Goal: Navigation & Orientation: Go to known website

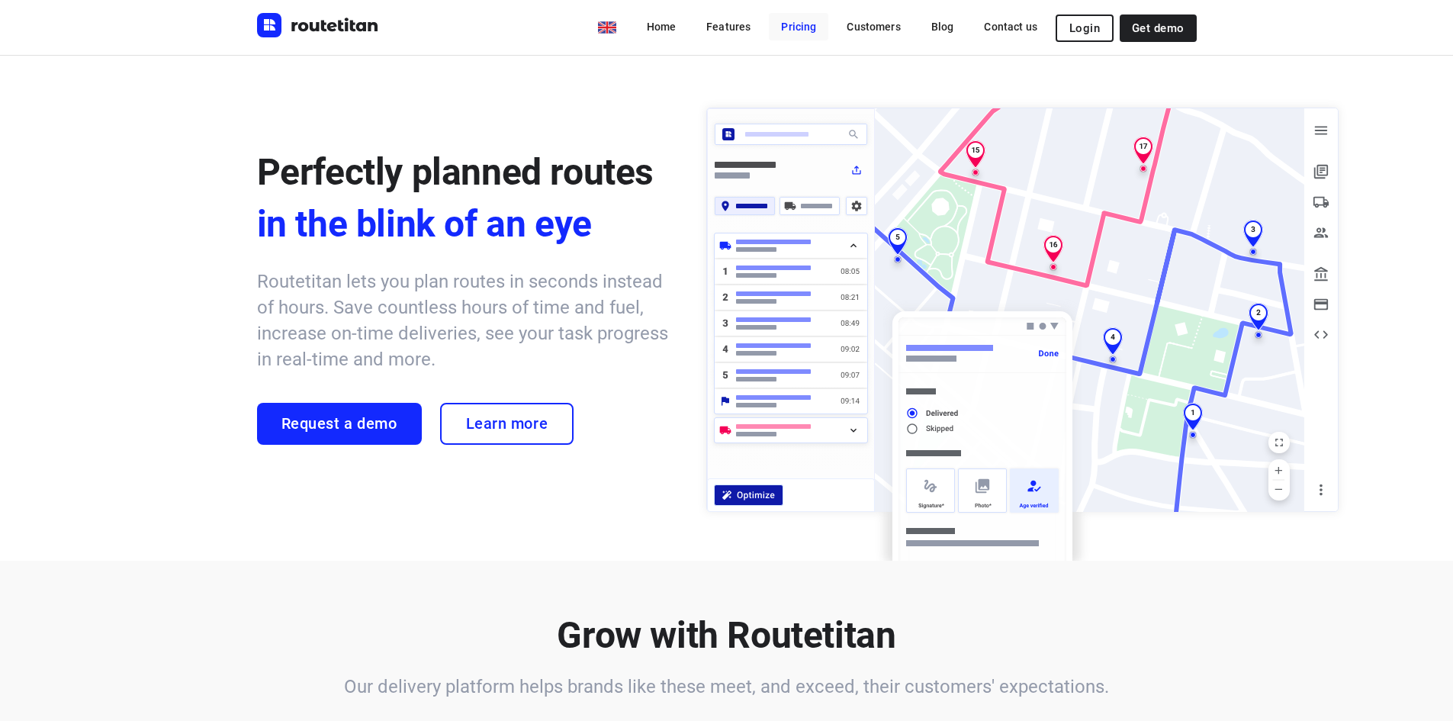
click at [812, 31] on link "Pricing" at bounding box center [799, 26] width 60 height 27
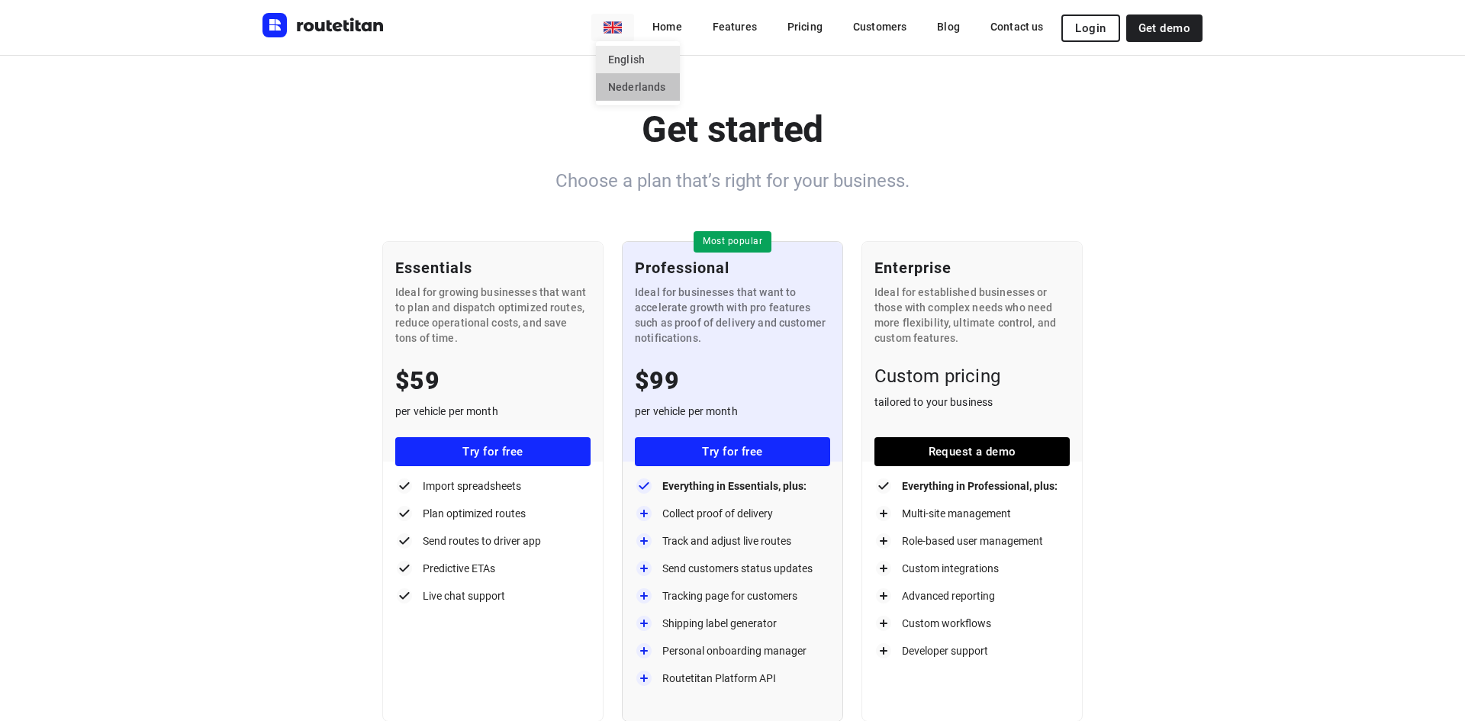
click at [629, 82] on li "Nederlands" at bounding box center [638, 86] width 84 height 27
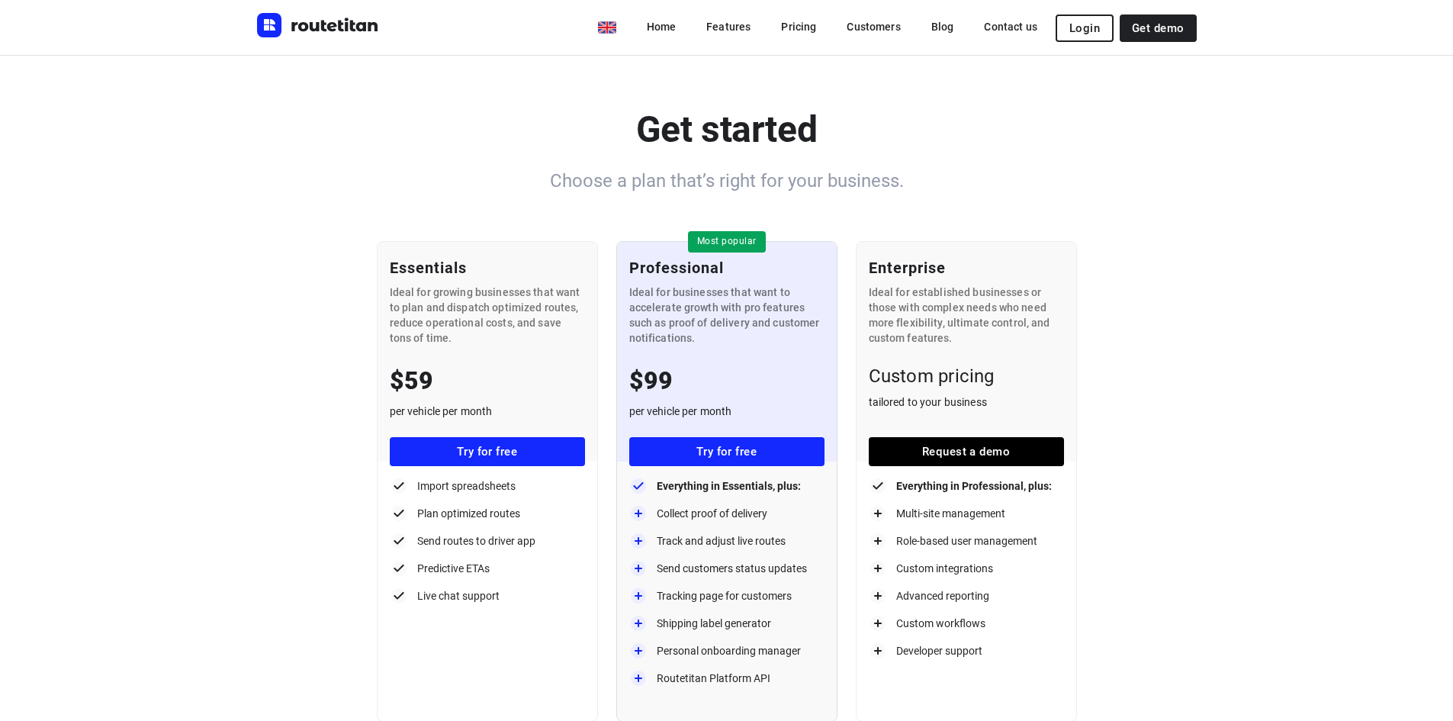
type input "nl"
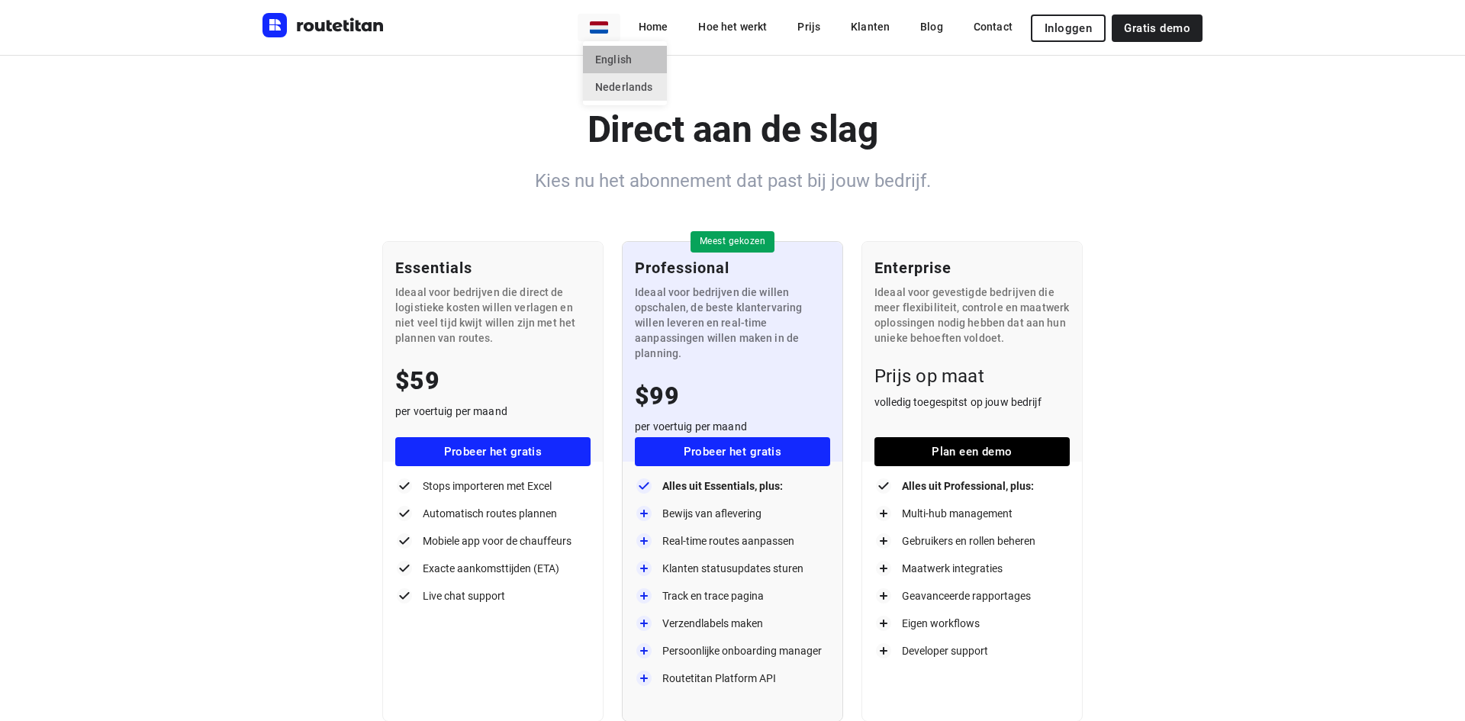
click at [603, 55] on li "English" at bounding box center [625, 59] width 84 height 27
type input "en"
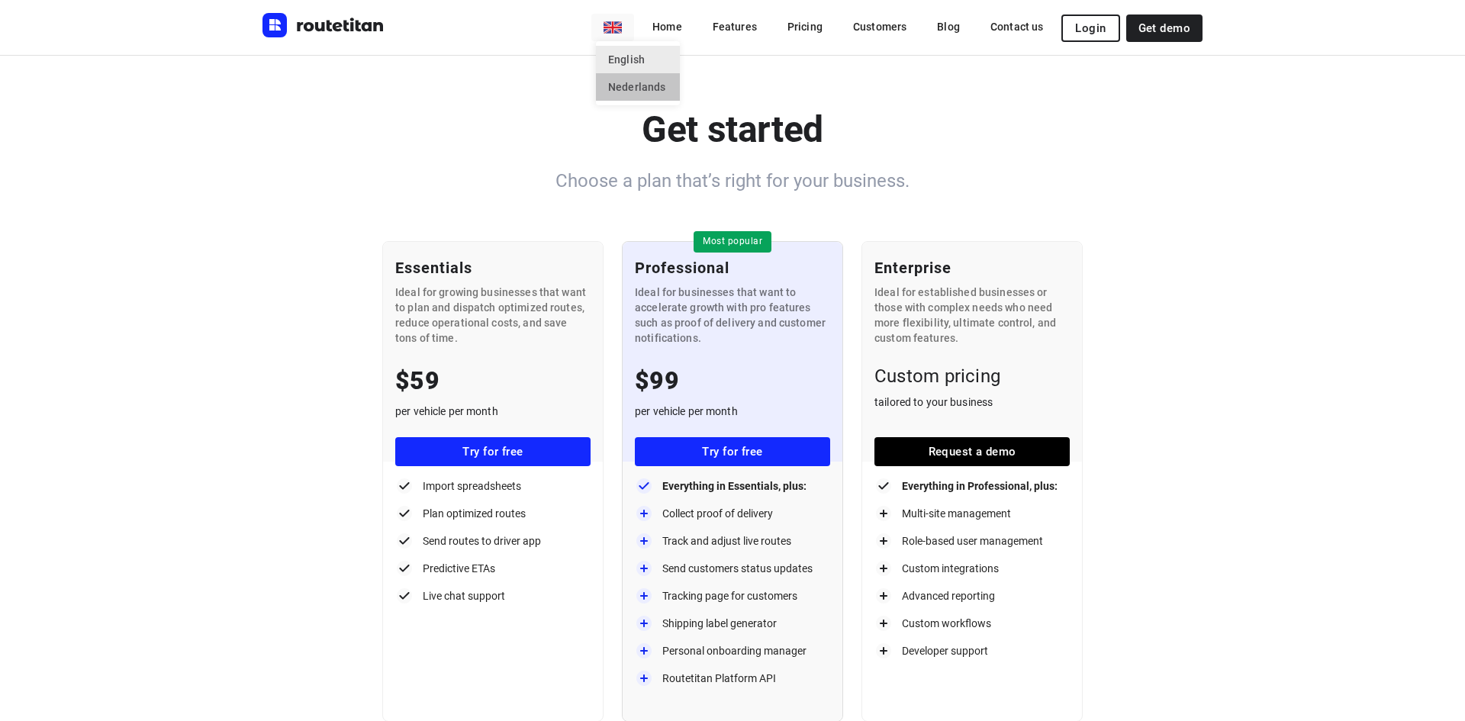
click at [622, 77] on li "Nederlands" at bounding box center [638, 86] width 84 height 27
type input "nl"
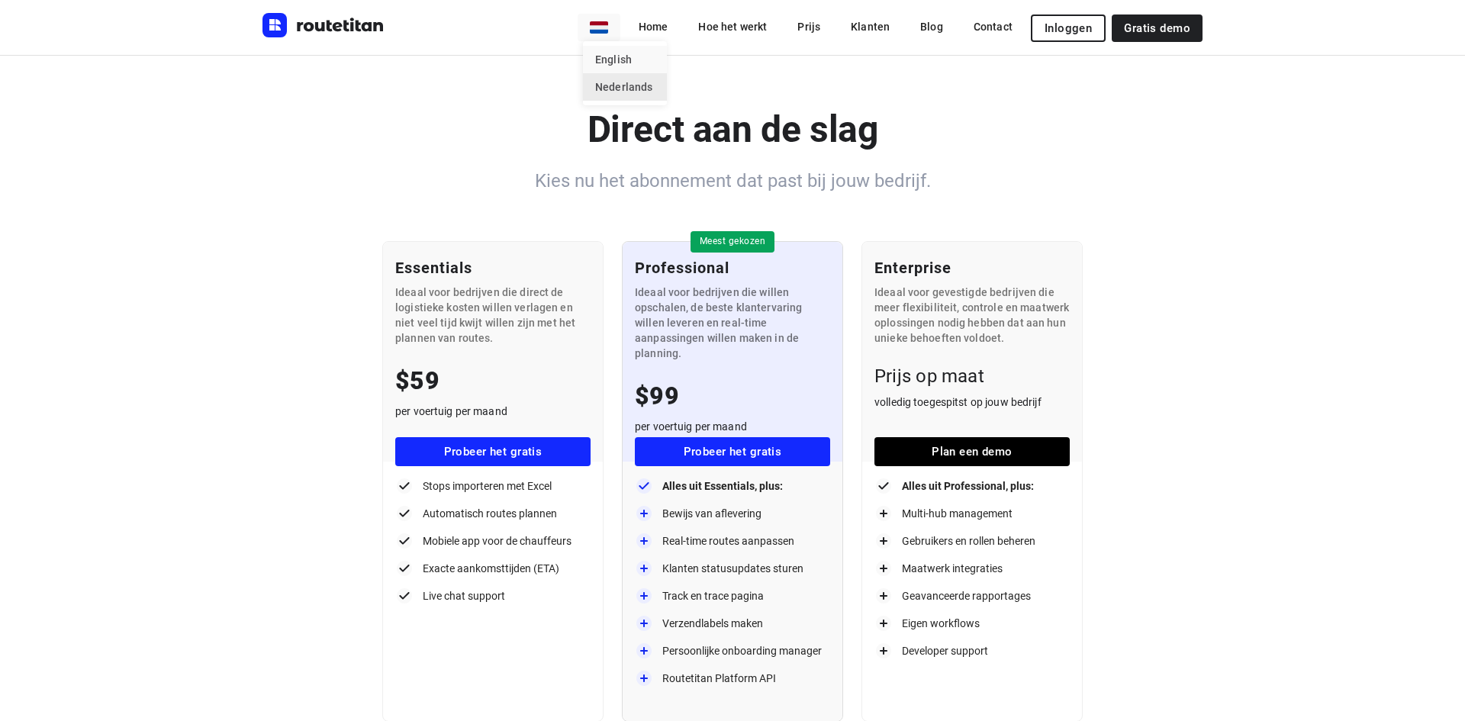
click at [608, 62] on li "English" at bounding box center [625, 59] width 84 height 27
type input "en"
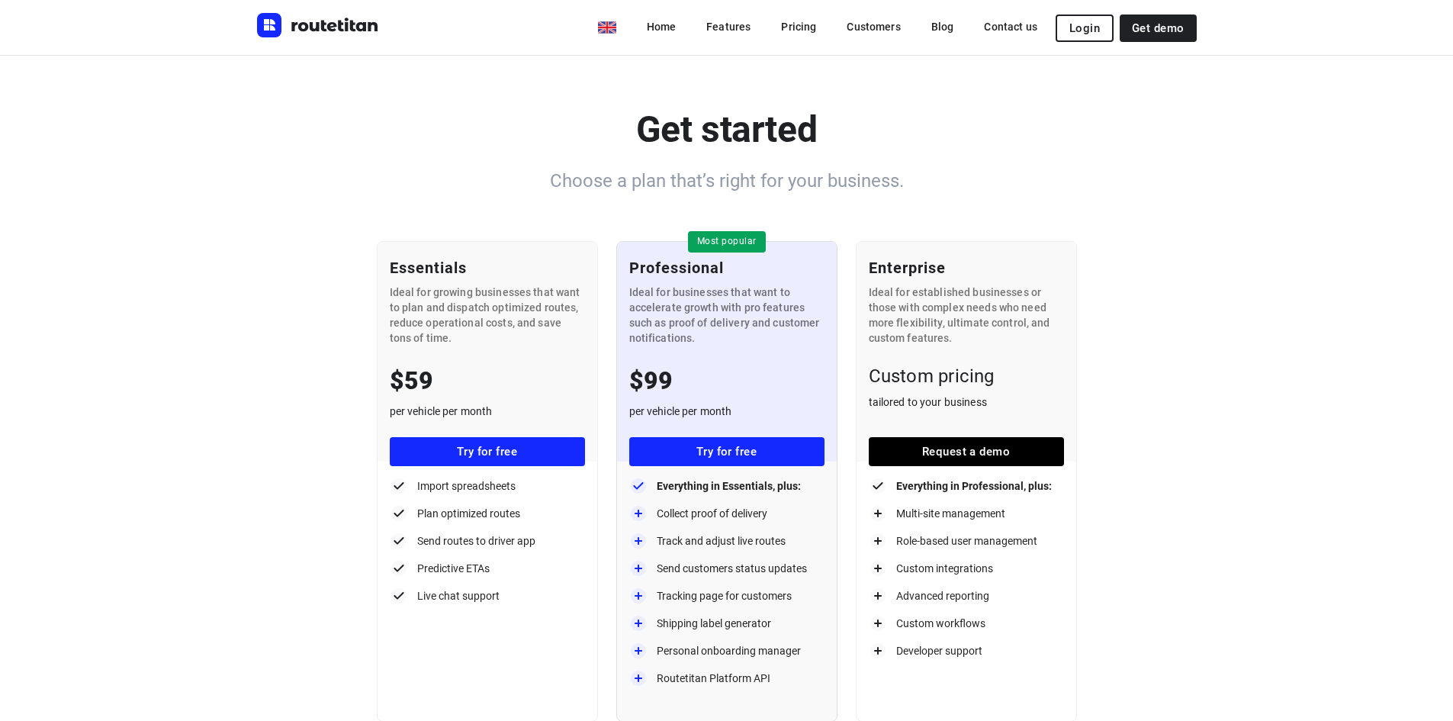
click at [609, 41] on div "en Home Features Pricing Customers Blog Contact us Login Get demo" at bounding box center [891, 27] width 611 height 28
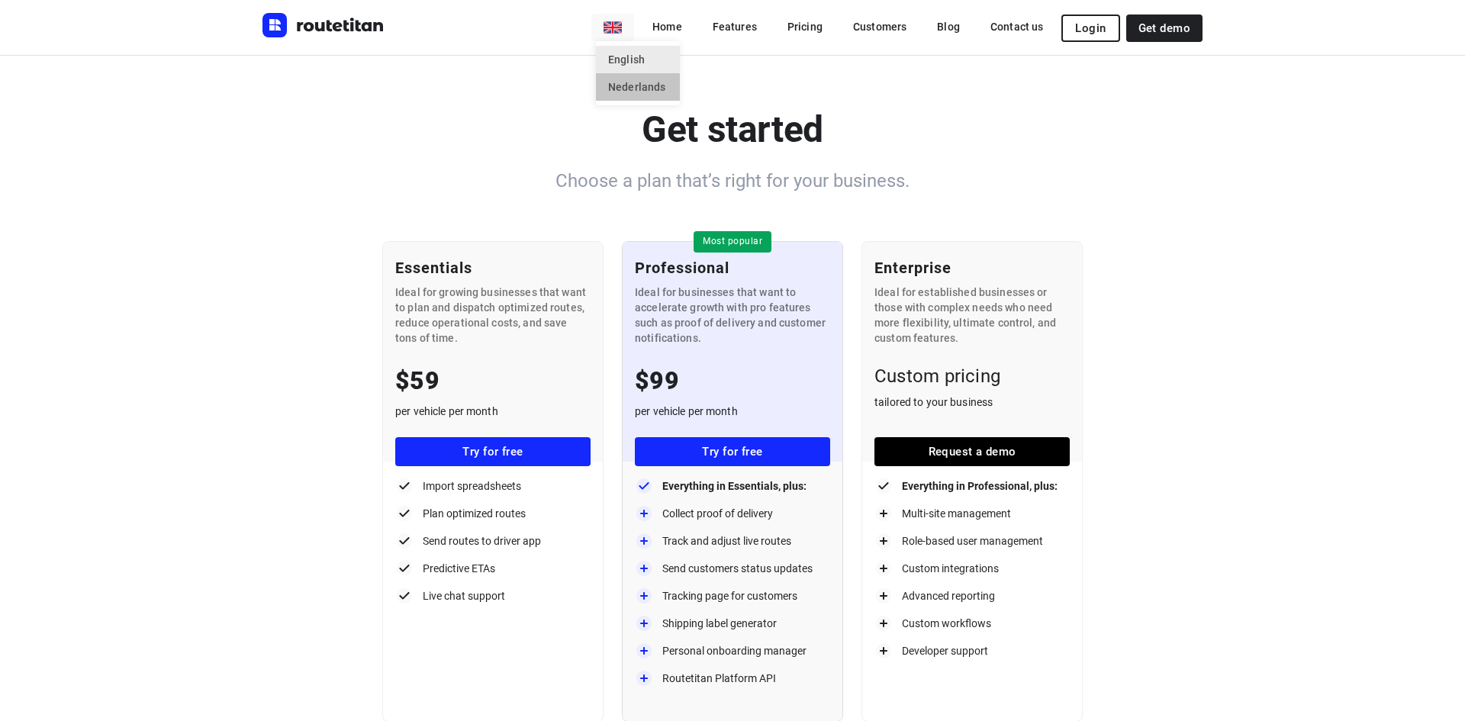
click at [622, 89] on li "Nederlands" at bounding box center [638, 86] width 84 height 27
type input "nl"
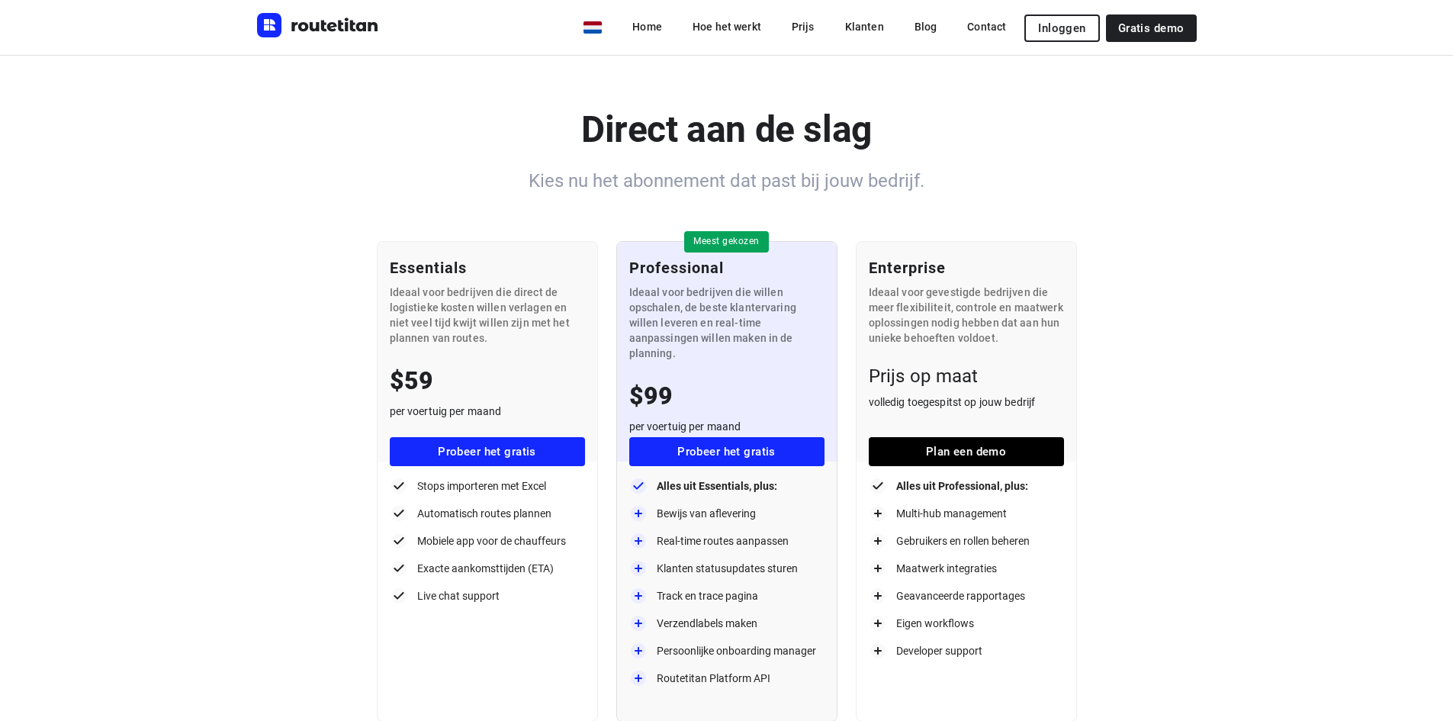
click at [349, 35] on img "Routetitan" at bounding box center [318, 25] width 122 height 24
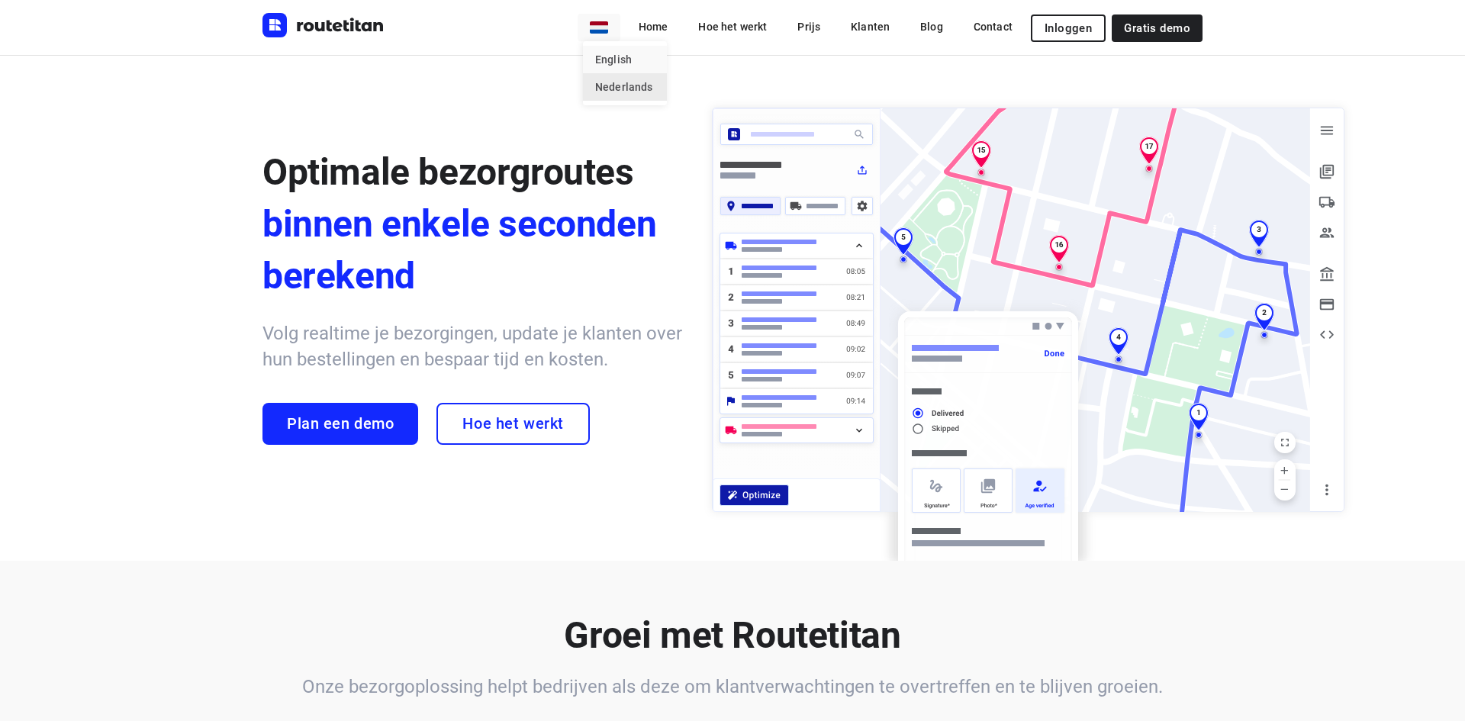
click at [612, 59] on li "English" at bounding box center [625, 59] width 84 height 27
type input "en"
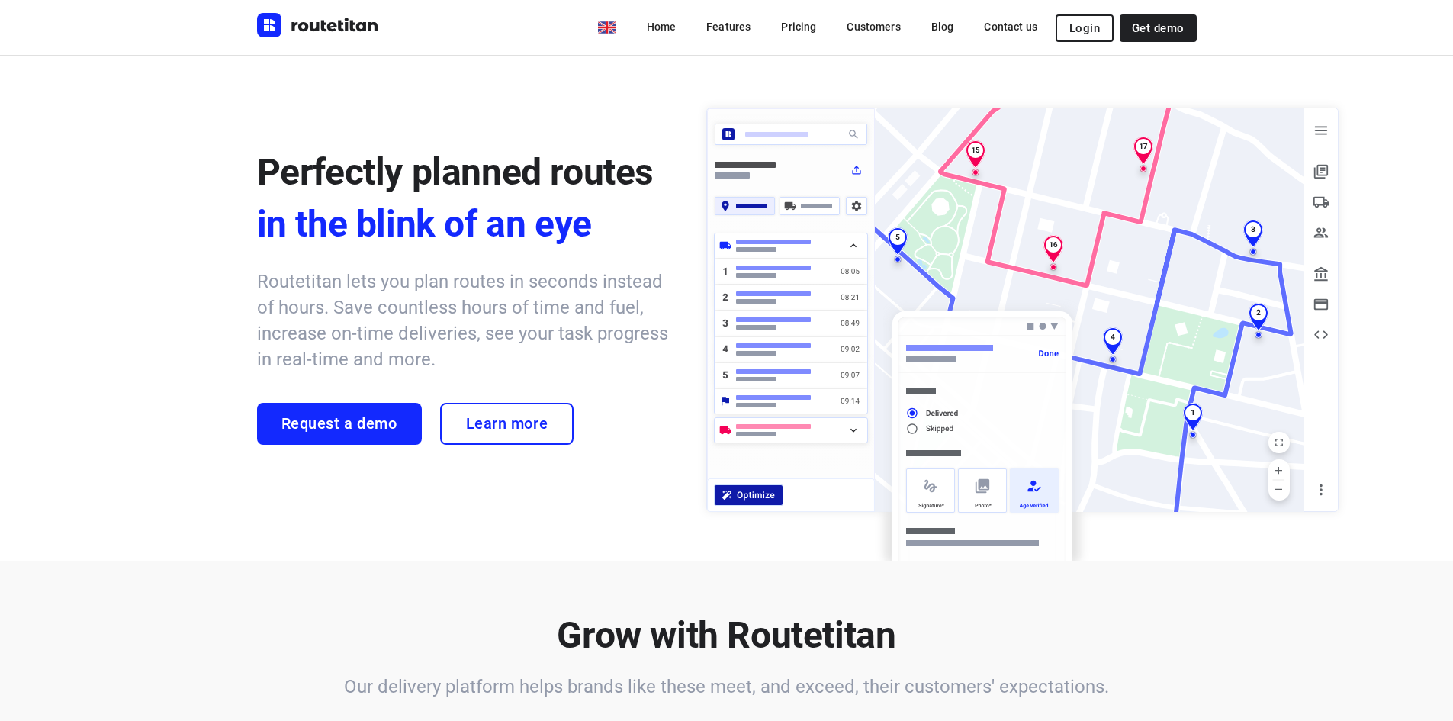
click at [677, 88] on div "Perfectly planned routes in the blink of an eye Routetitan lets you plan routes…" at bounding box center [726, 308] width 1453 height 506
